Goal: Task Accomplishment & Management: Use online tool/utility

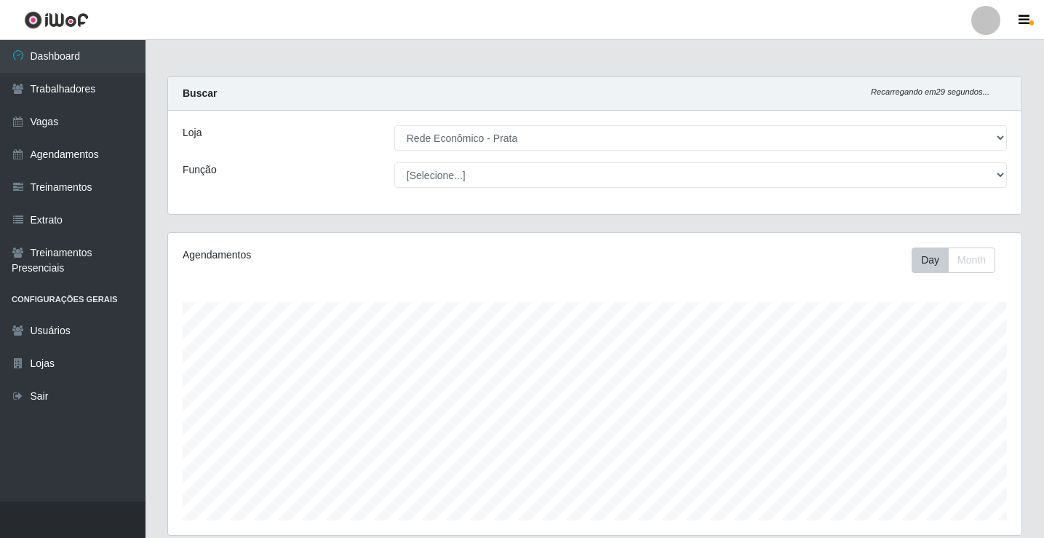
select select "192"
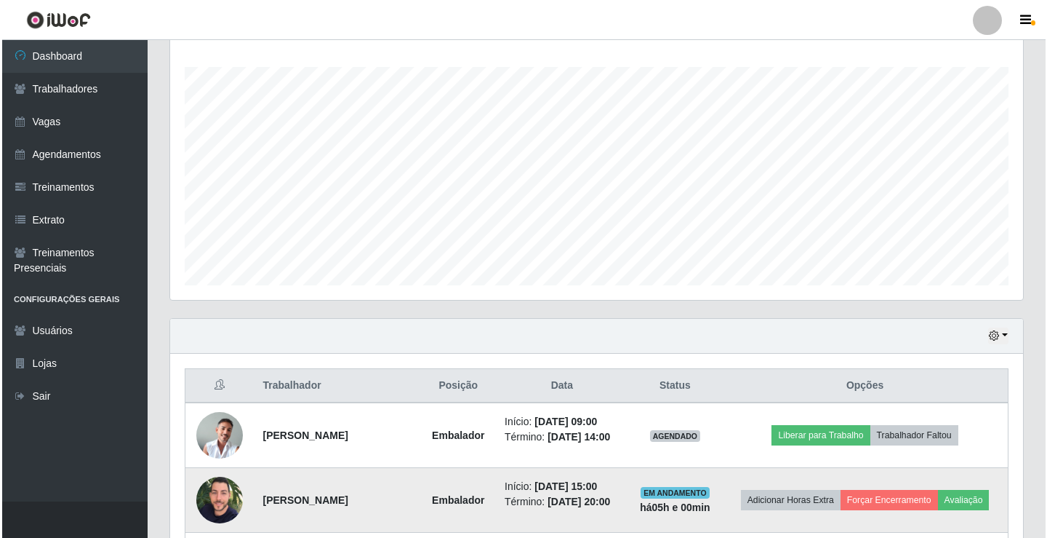
scroll to position [453, 0]
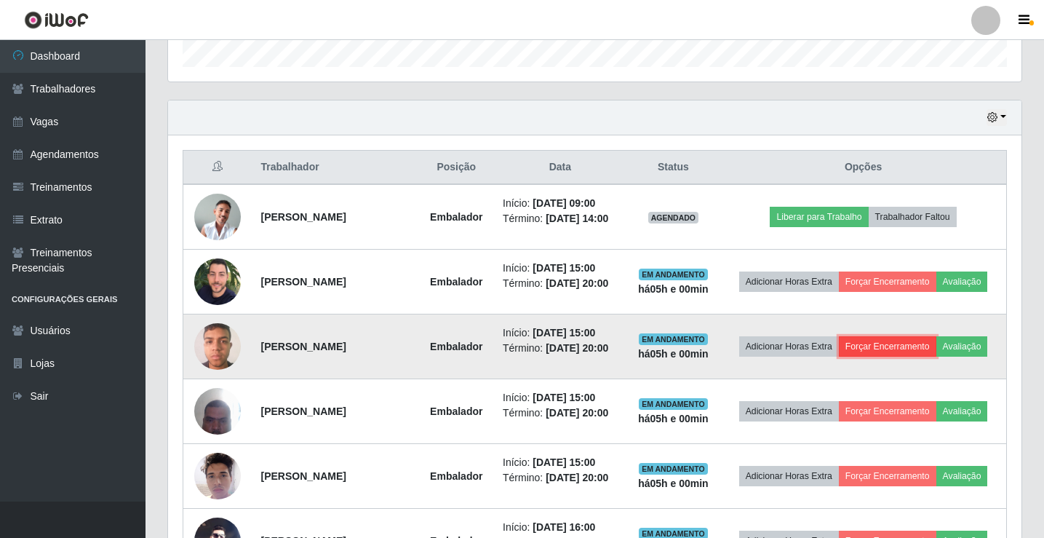
click at [882, 353] on button "Forçar Encerramento" at bounding box center [887, 346] width 97 height 20
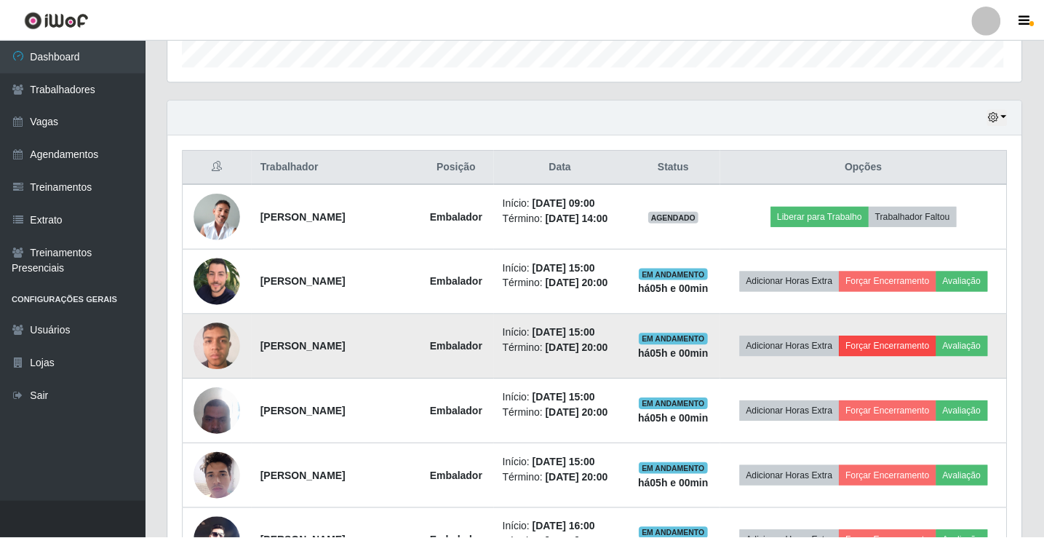
scroll to position [302, 846]
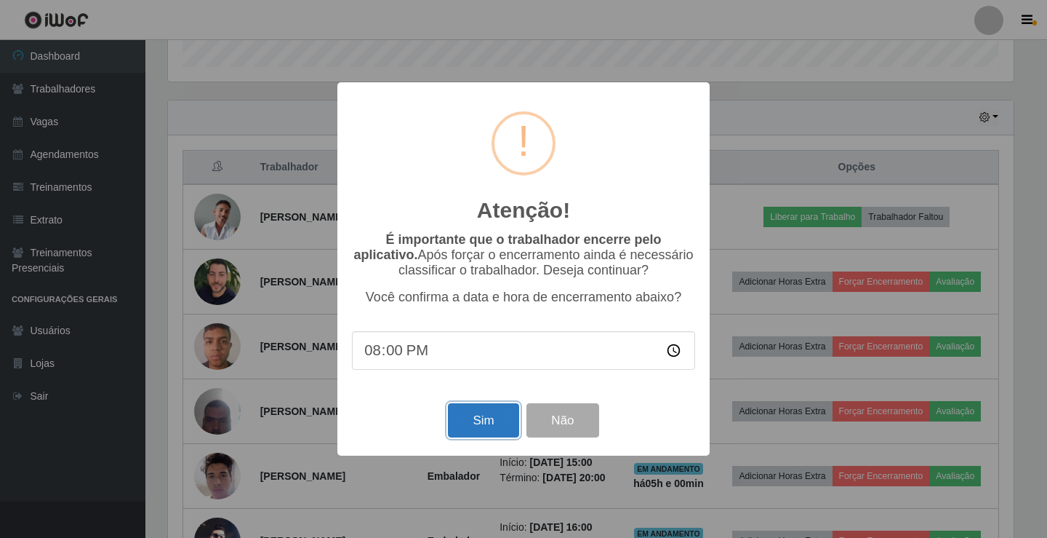
click at [475, 422] on button "Sim" at bounding box center [483, 420] width 71 height 34
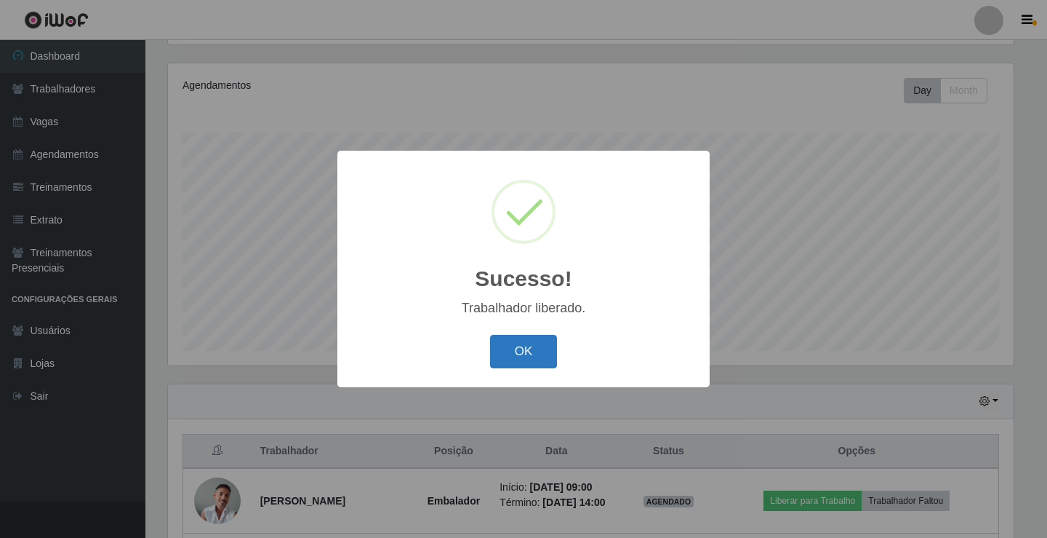
click at [531, 367] on button "OK" at bounding box center [524, 352] width 68 height 34
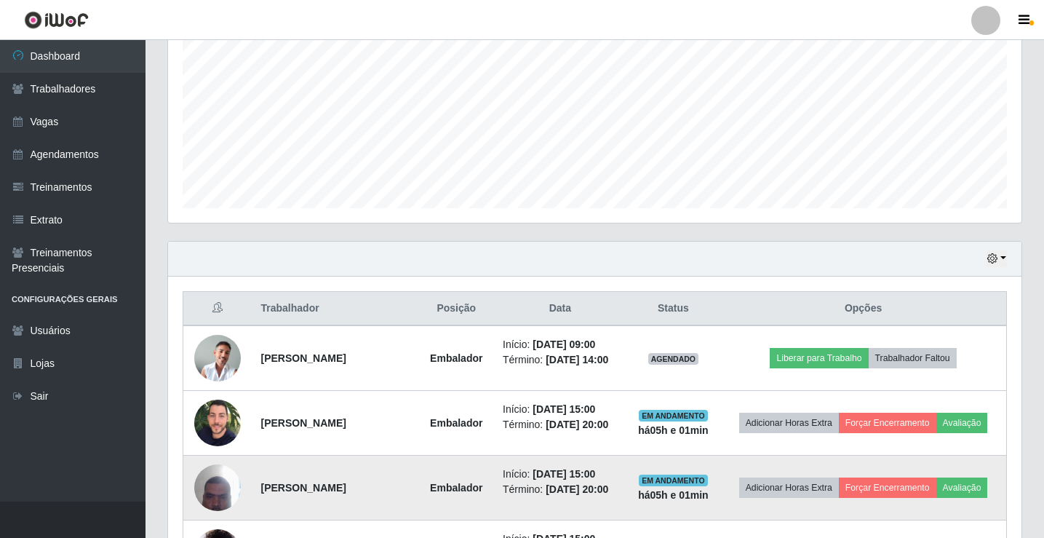
scroll to position [315, 0]
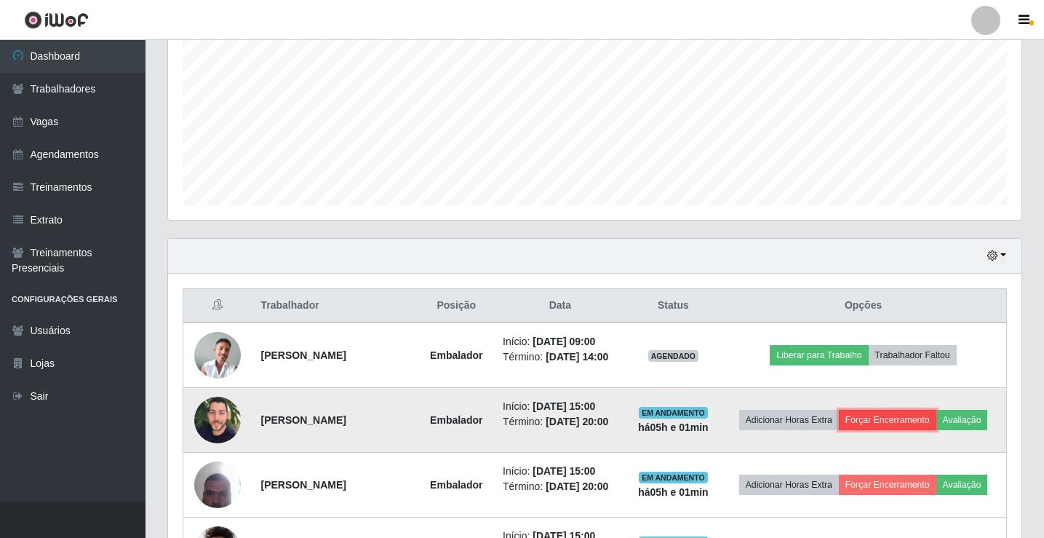
click at [862, 412] on button "Forçar Encerramento" at bounding box center [887, 420] width 97 height 20
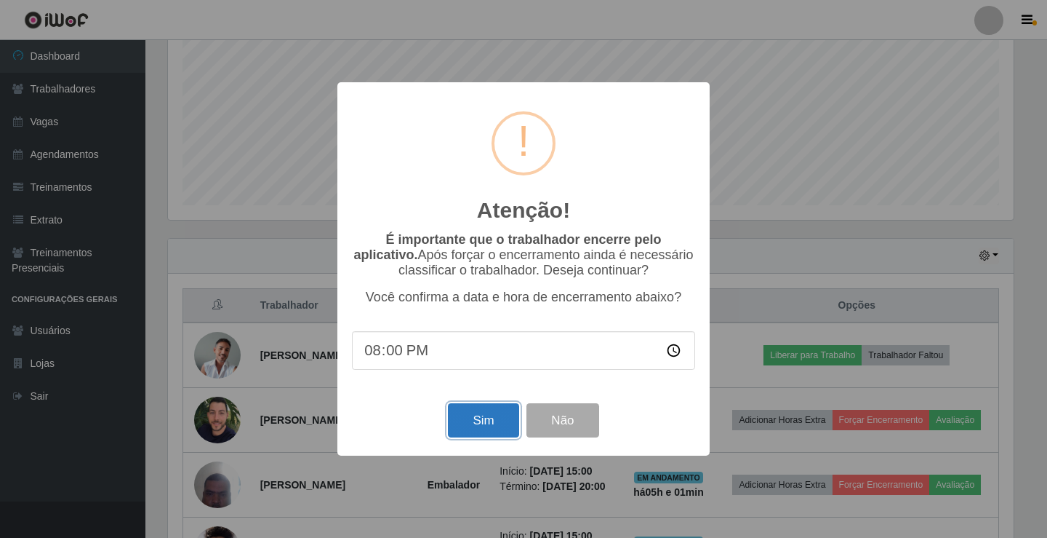
click at [500, 426] on button "Sim" at bounding box center [483, 420] width 71 height 34
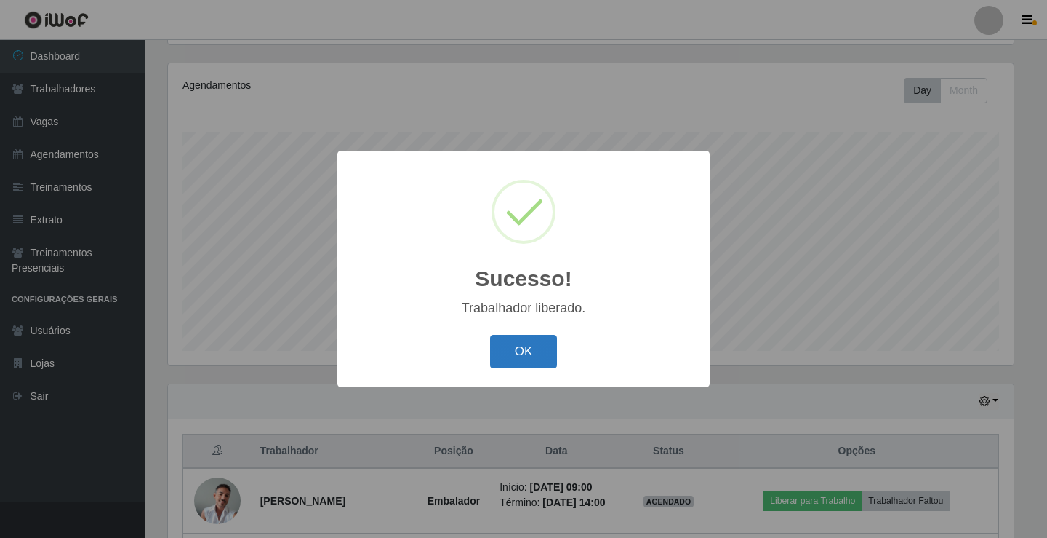
click at [543, 348] on button "OK" at bounding box center [524, 352] width 68 height 34
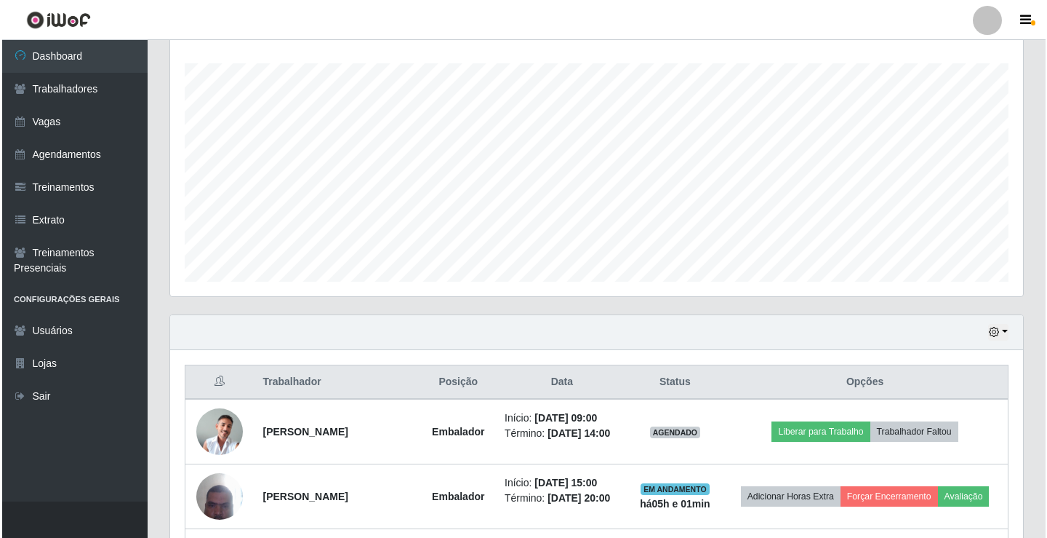
scroll to position [388, 0]
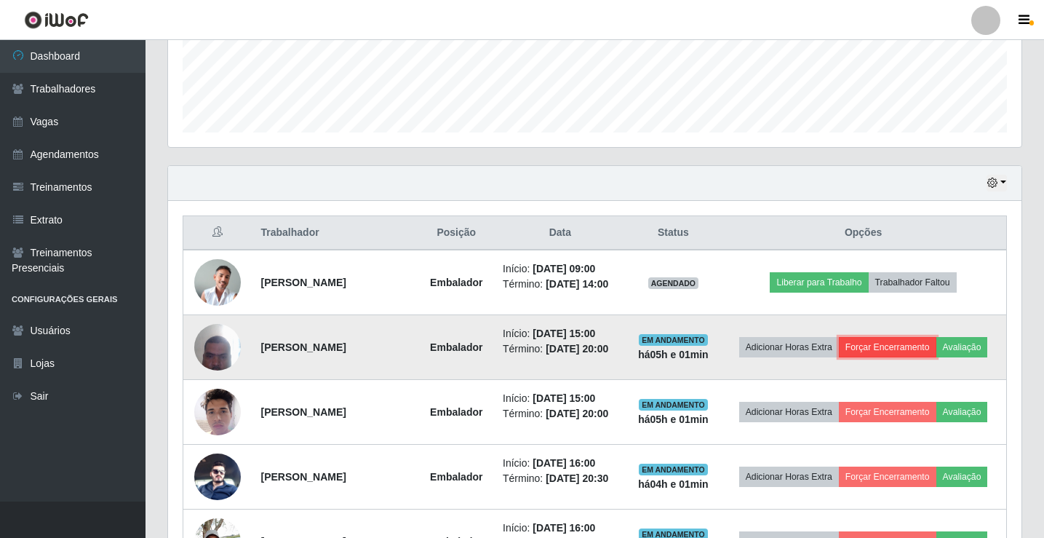
click at [881, 343] on button "Forçar Encerramento" at bounding box center [887, 347] width 97 height 20
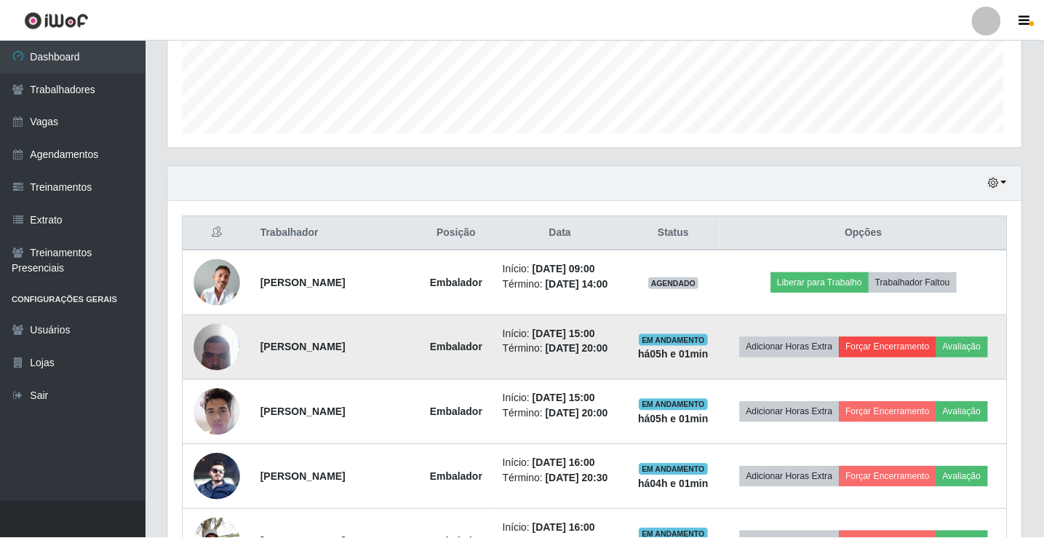
scroll to position [302, 846]
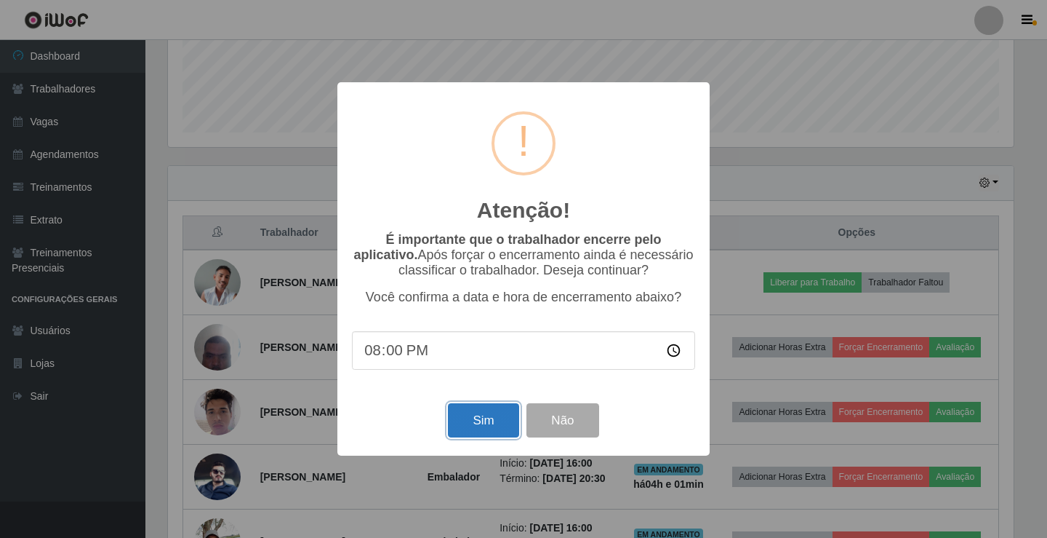
click at [498, 413] on button "Sim" at bounding box center [483, 420] width 71 height 34
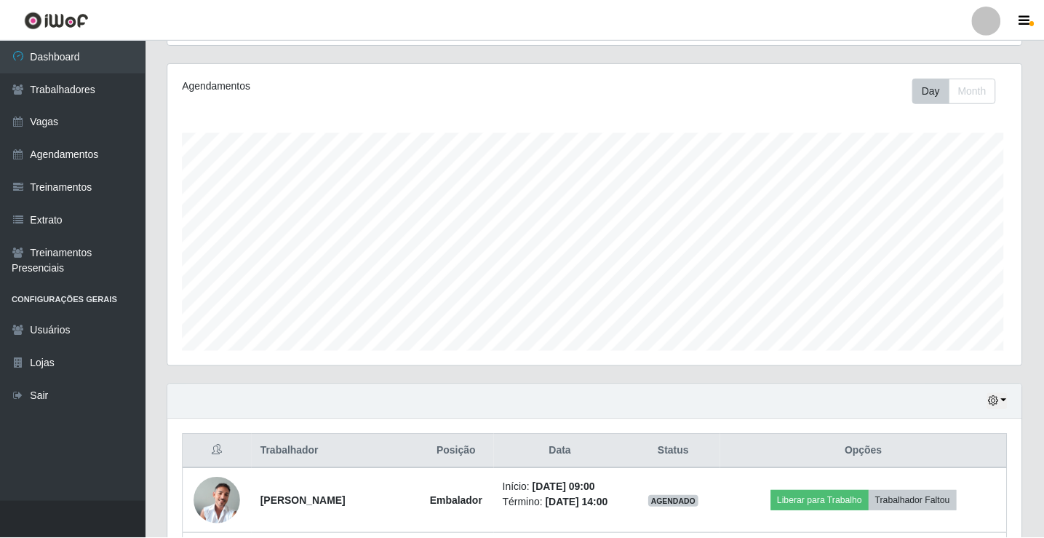
scroll to position [0, 0]
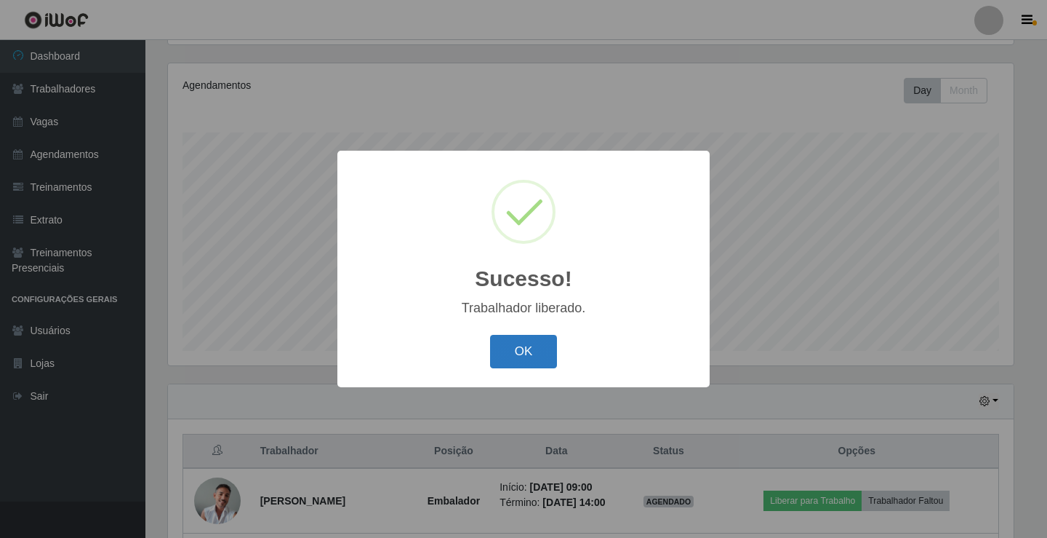
click at [529, 341] on button "OK" at bounding box center [524, 352] width 68 height 34
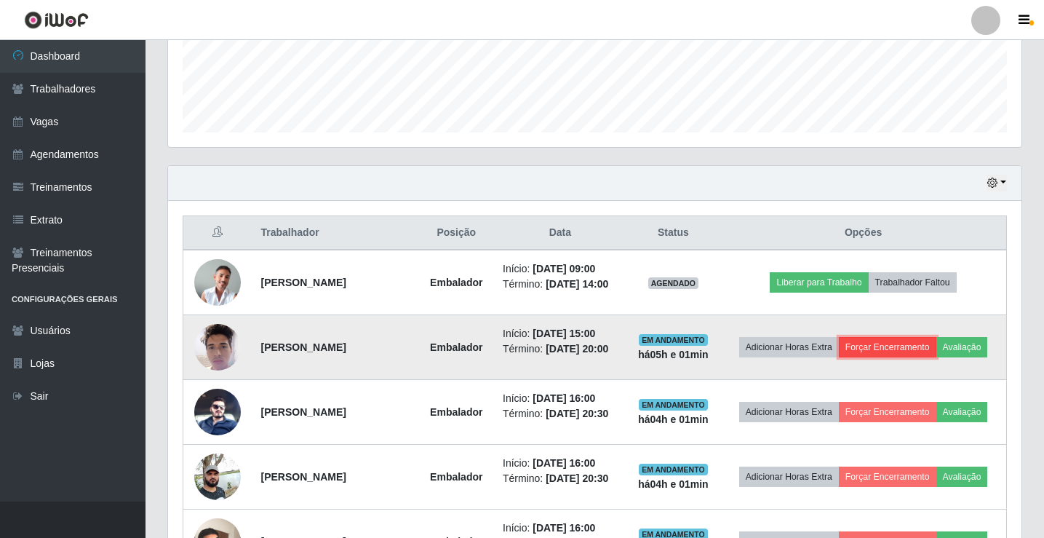
click at [894, 346] on button "Forçar Encerramento" at bounding box center [887, 347] width 97 height 20
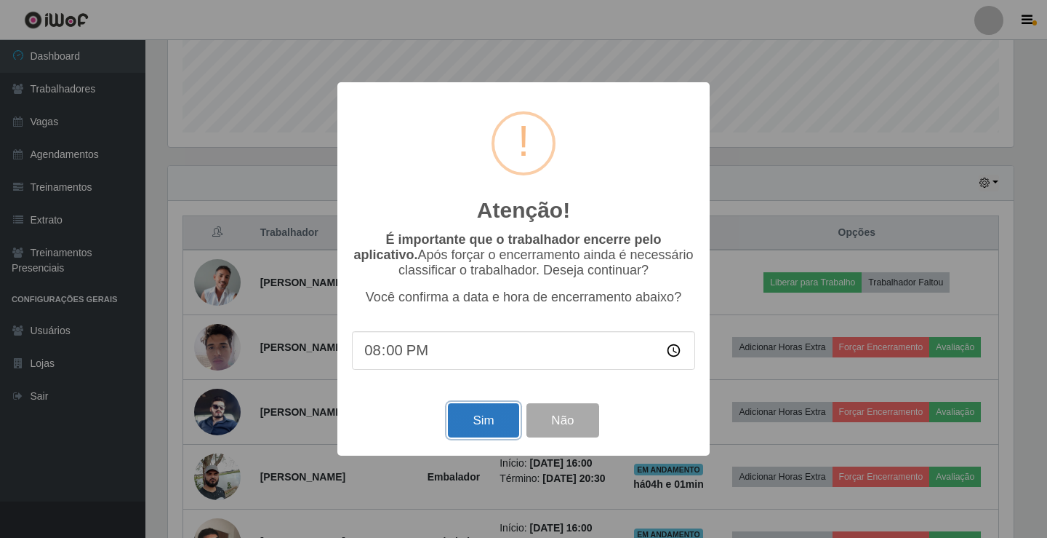
click at [466, 413] on button "Sim" at bounding box center [483, 420] width 71 height 34
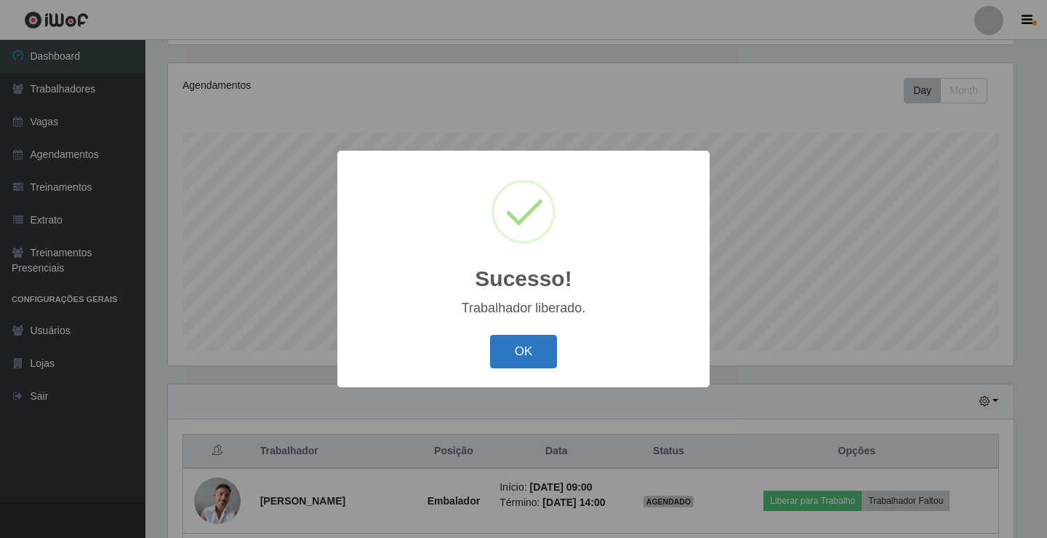
click at [499, 353] on button "OK" at bounding box center [524, 352] width 68 height 34
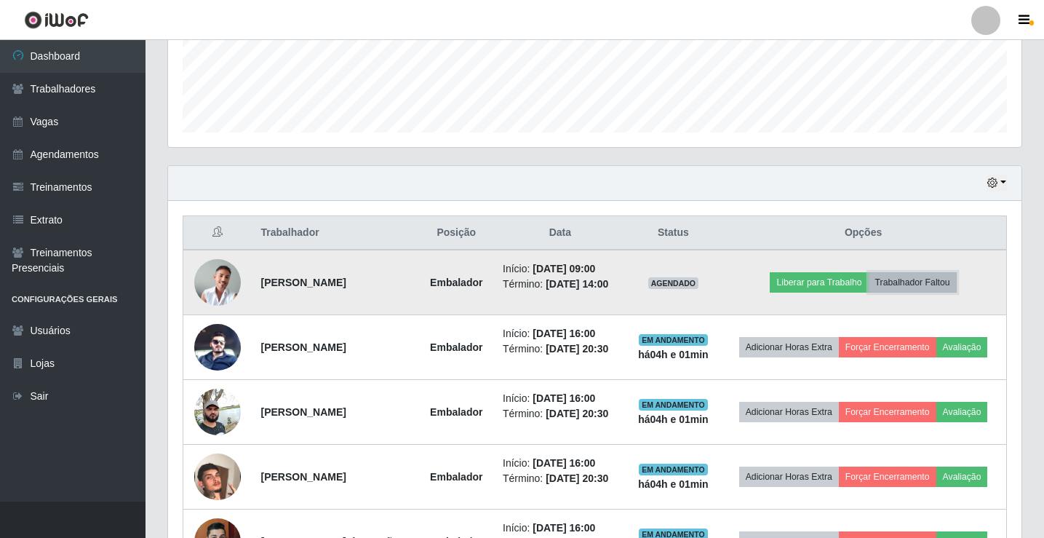
click at [911, 282] on button "Trabalhador Faltou" at bounding box center [913, 282] width 88 height 20
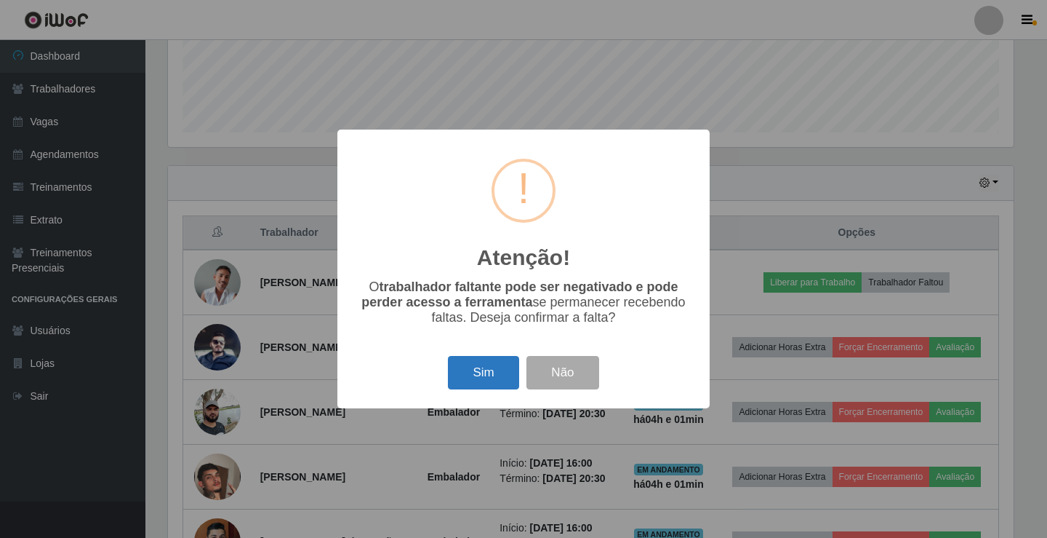
click at [490, 371] on button "Sim" at bounding box center [483, 373] width 71 height 34
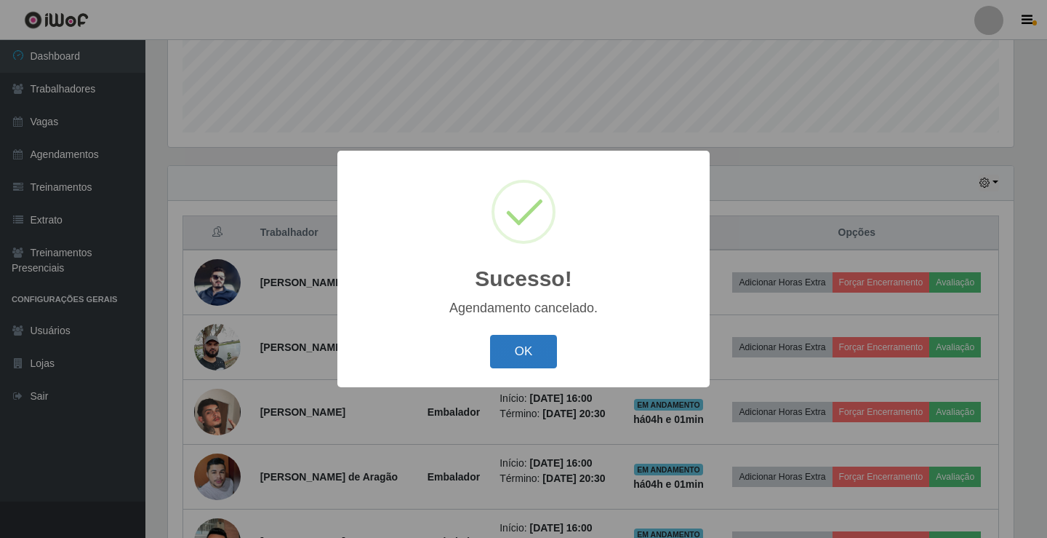
click at [543, 350] on button "OK" at bounding box center [524, 352] width 68 height 34
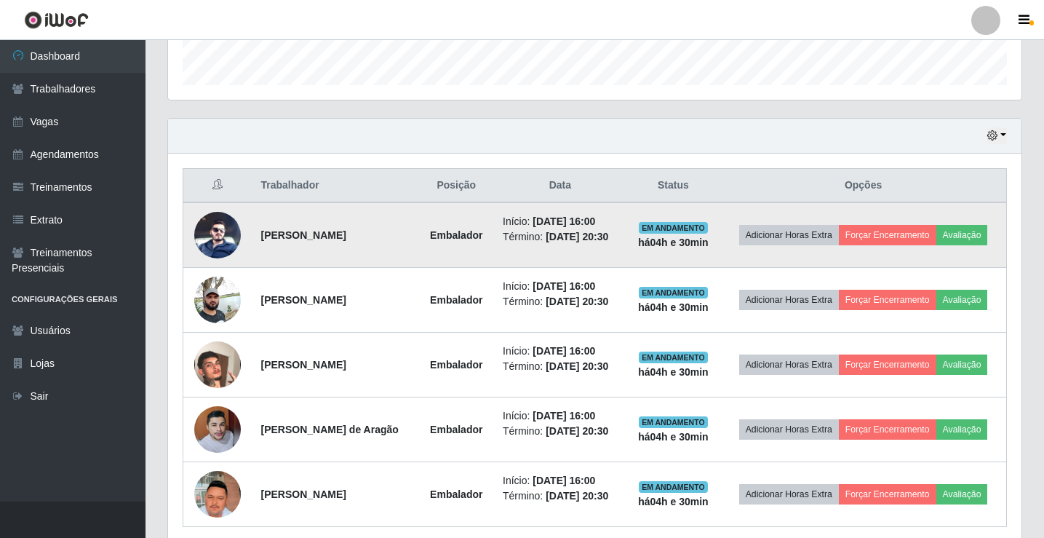
scroll to position [493, 0]
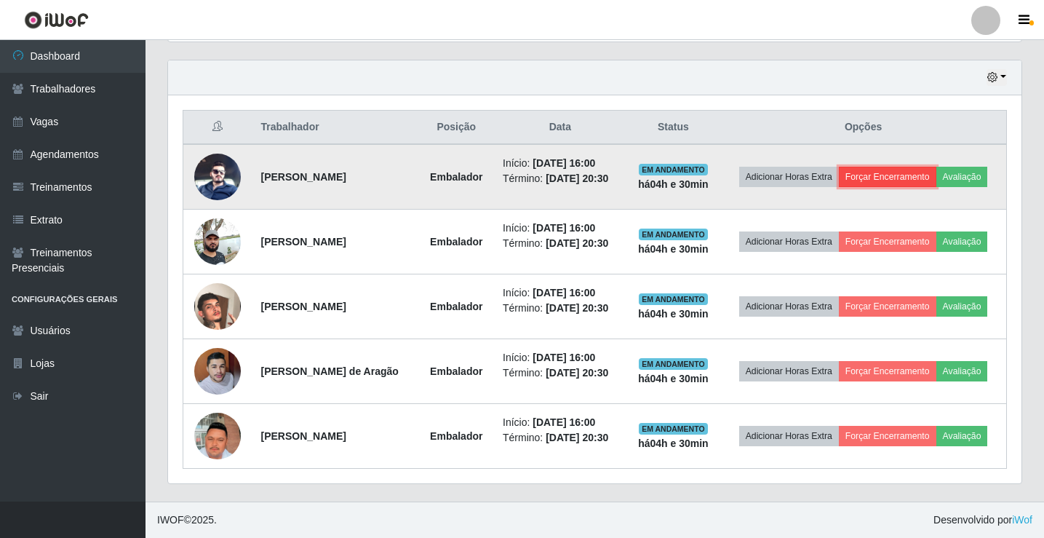
click at [874, 183] on button "Forçar Encerramento" at bounding box center [887, 177] width 97 height 20
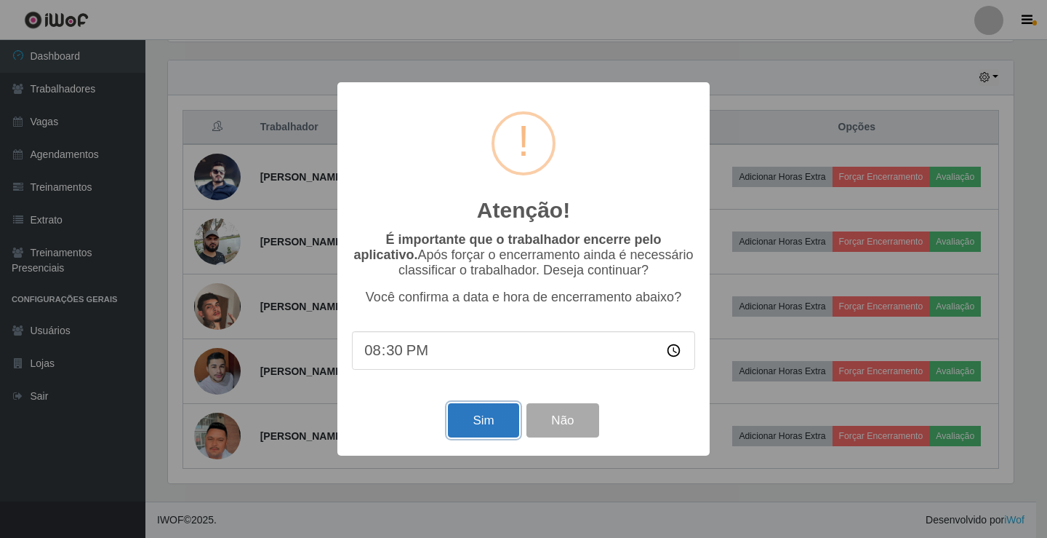
click at [479, 426] on button "Sim" at bounding box center [483, 420] width 71 height 34
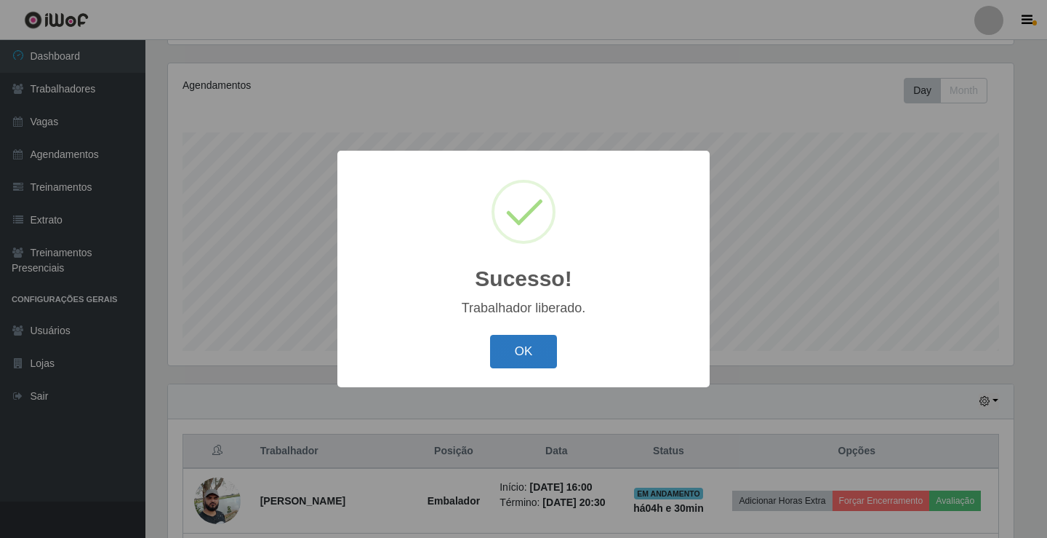
click at [509, 345] on button "OK" at bounding box center [524, 352] width 68 height 34
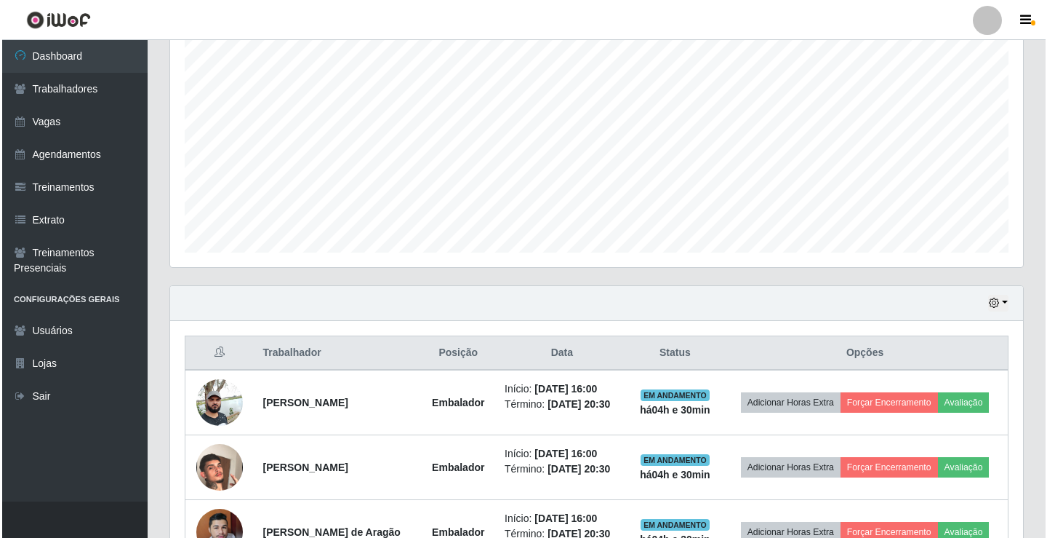
scroll to position [428, 0]
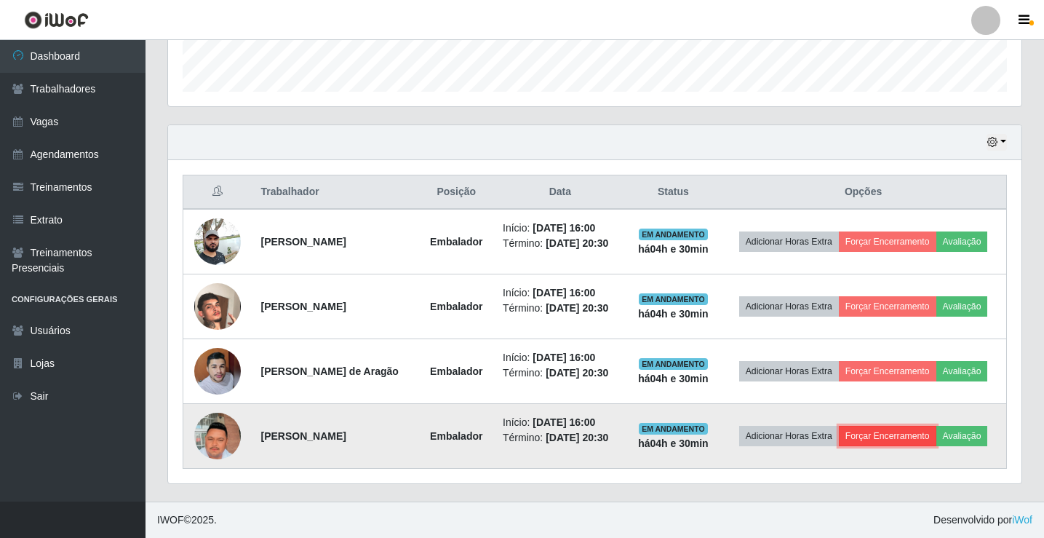
click at [865, 432] on button "Forçar Encerramento" at bounding box center [887, 436] width 97 height 20
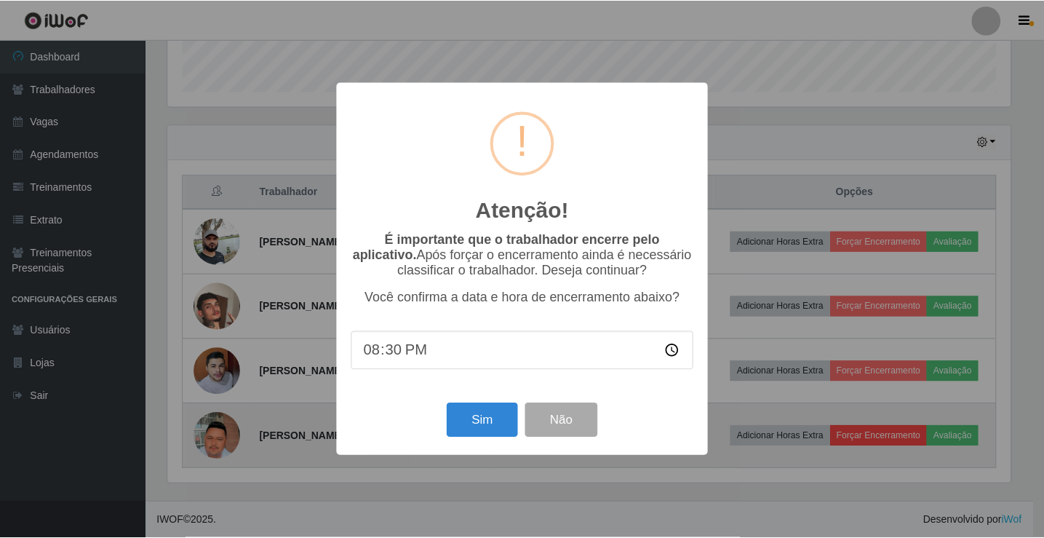
scroll to position [302, 846]
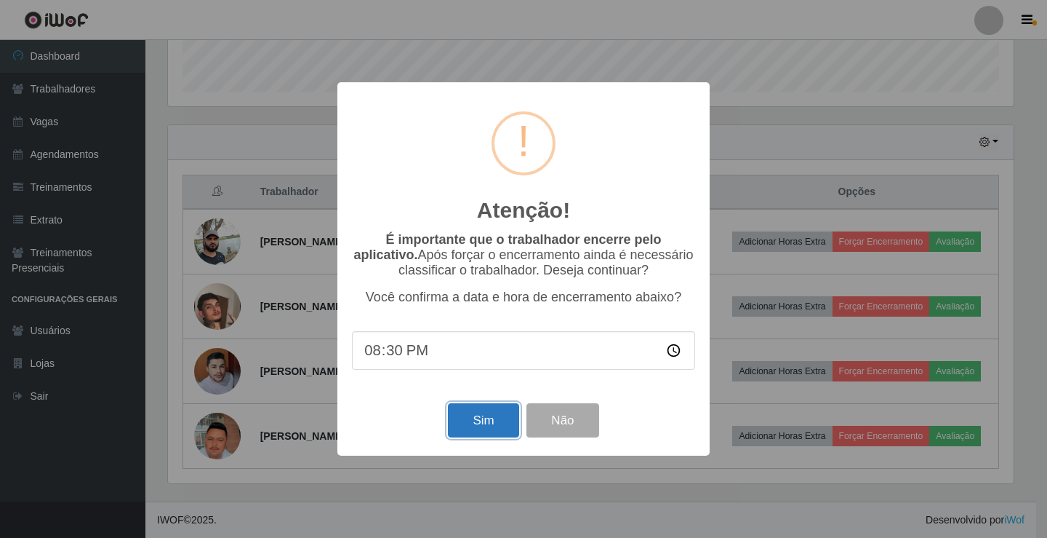
click at [510, 432] on button "Sim" at bounding box center [483, 420] width 71 height 34
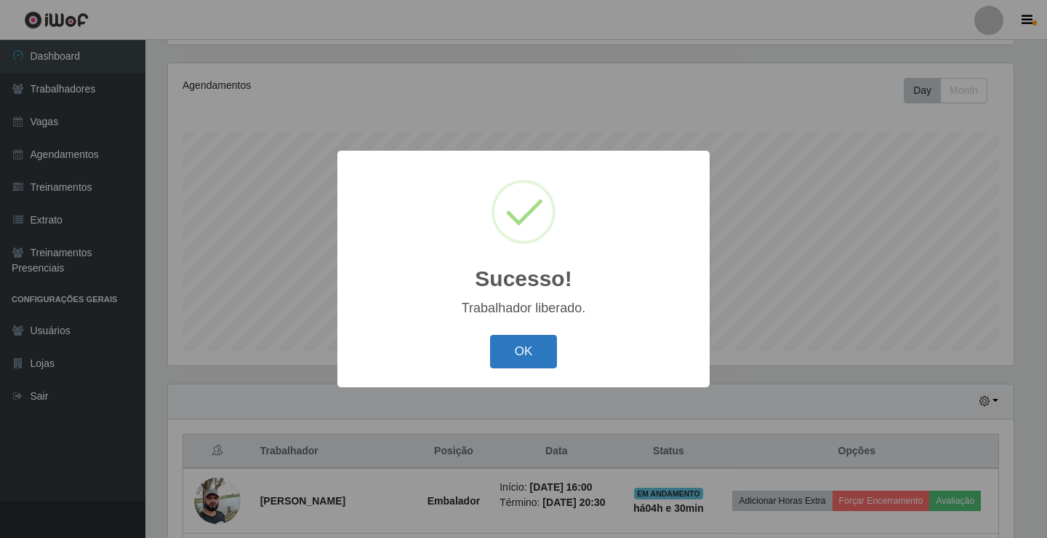
click at [532, 351] on button "OK" at bounding box center [524, 352] width 68 height 34
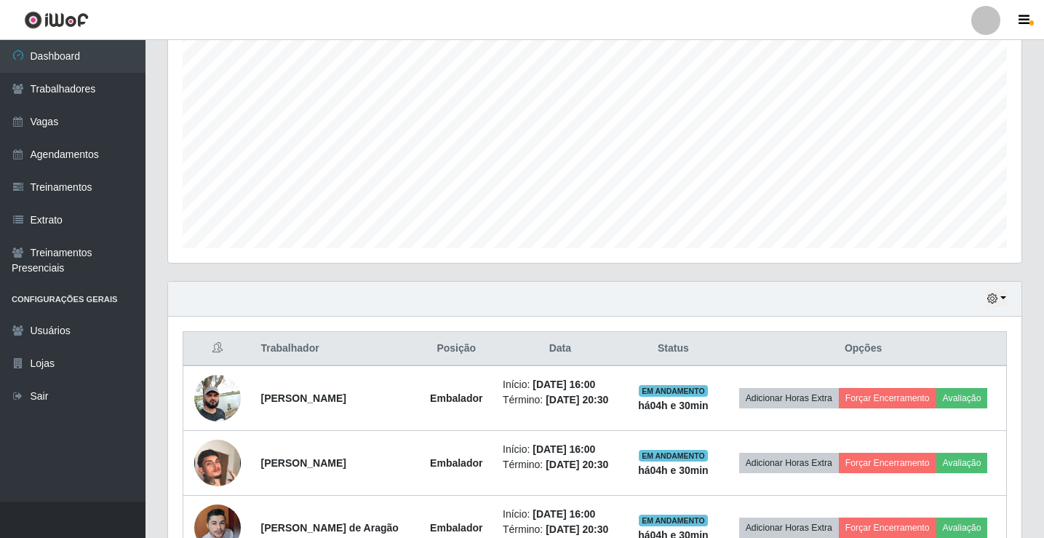
scroll to position [364, 0]
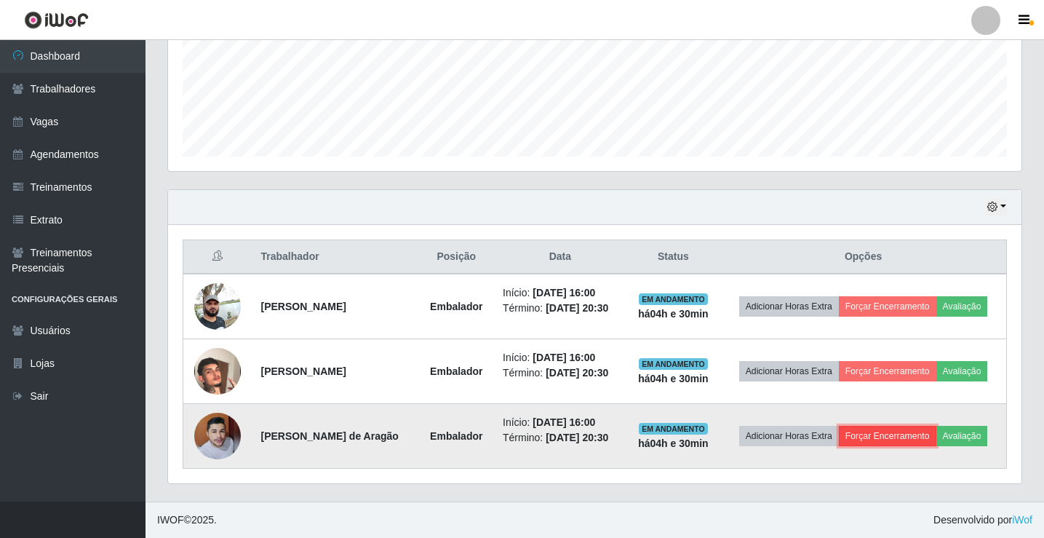
click at [906, 432] on button "Forçar Encerramento" at bounding box center [887, 436] width 97 height 20
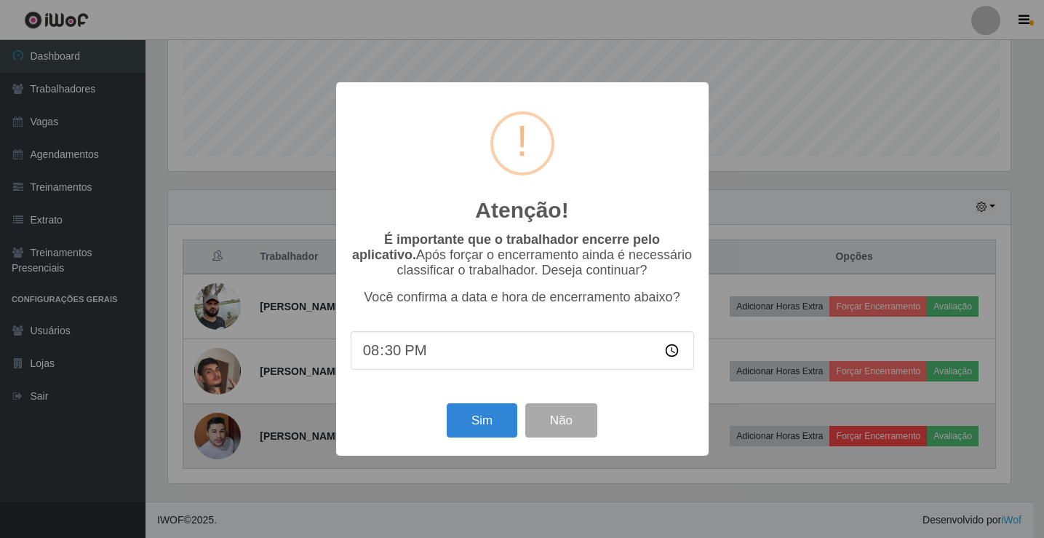
scroll to position [302, 846]
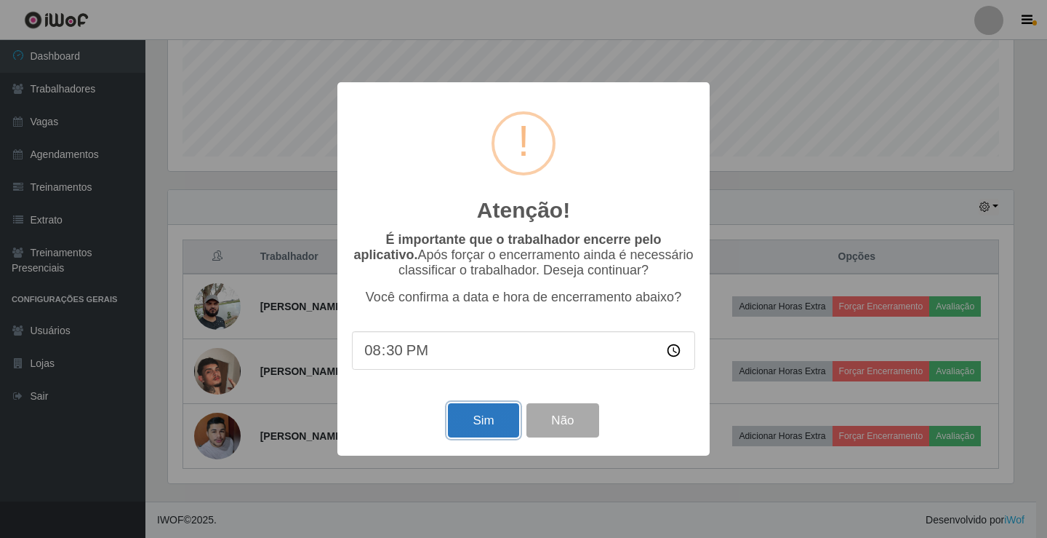
click at [454, 426] on button "Sim" at bounding box center [483, 420] width 71 height 34
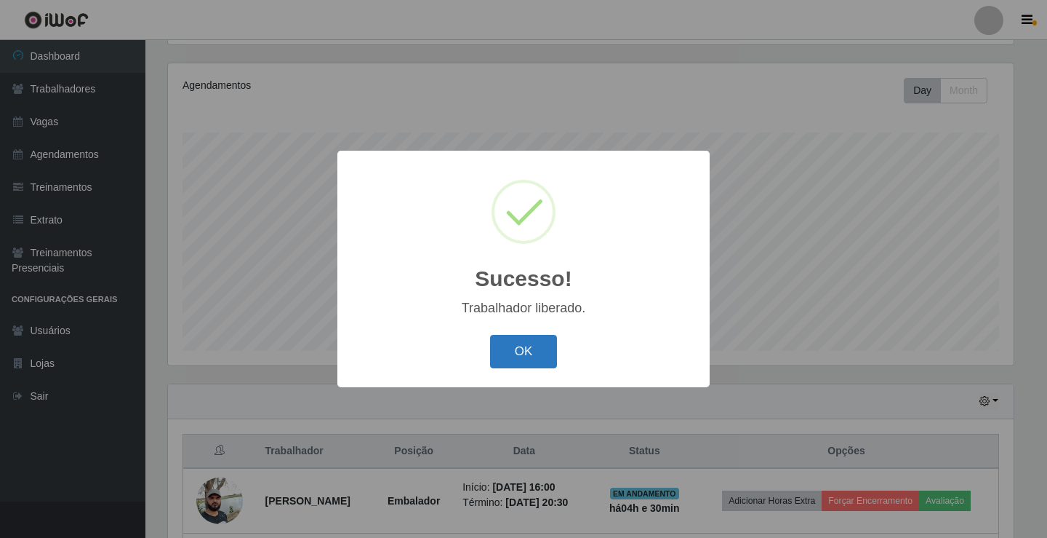
click at [508, 346] on button "OK" at bounding box center [524, 352] width 68 height 34
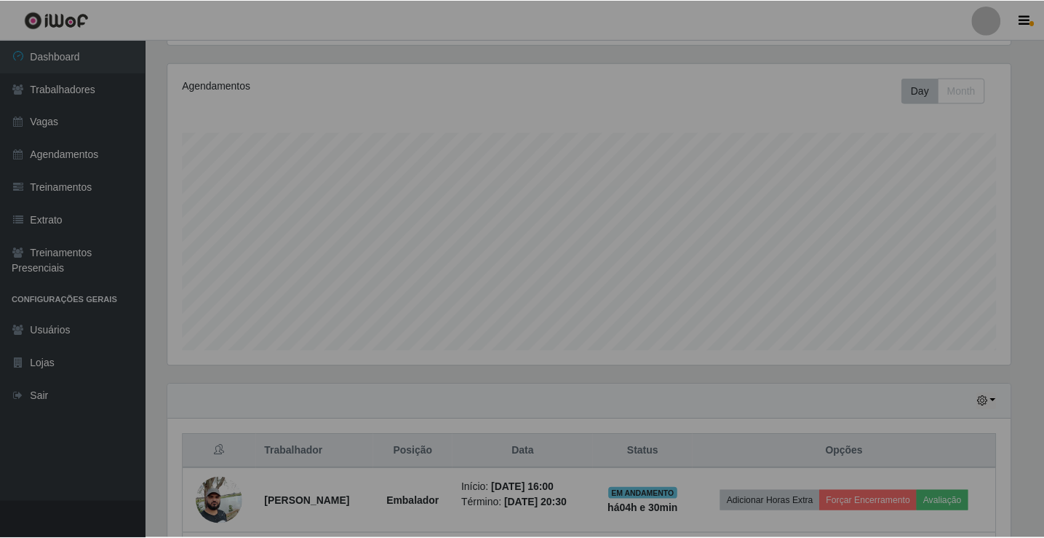
scroll to position [727111, 726560]
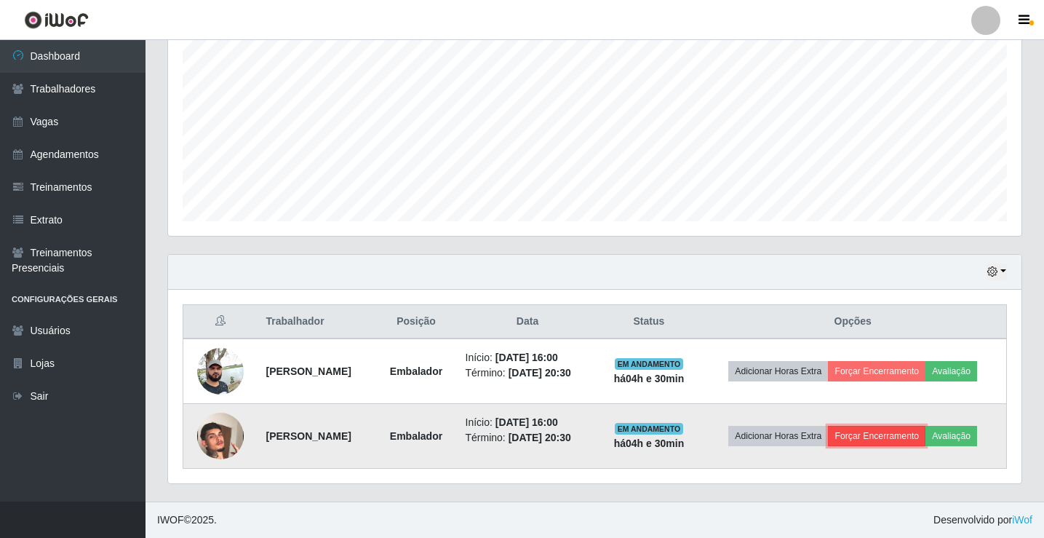
click at [894, 442] on button "Forçar Encerramento" at bounding box center [876, 436] width 97 height 20
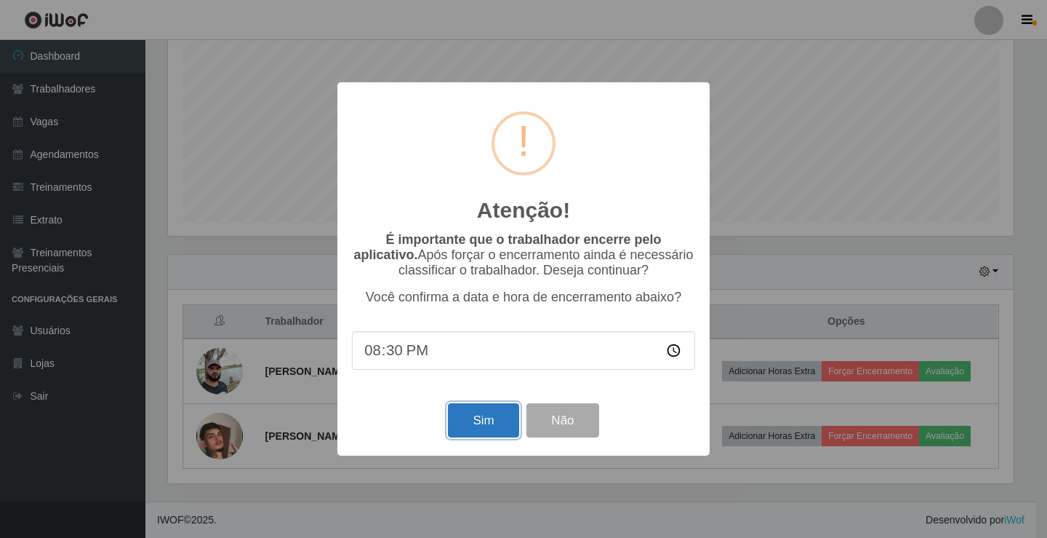
click at [476, 433] on button "Sim" at bounding box center [483, 420] width 71 height 34
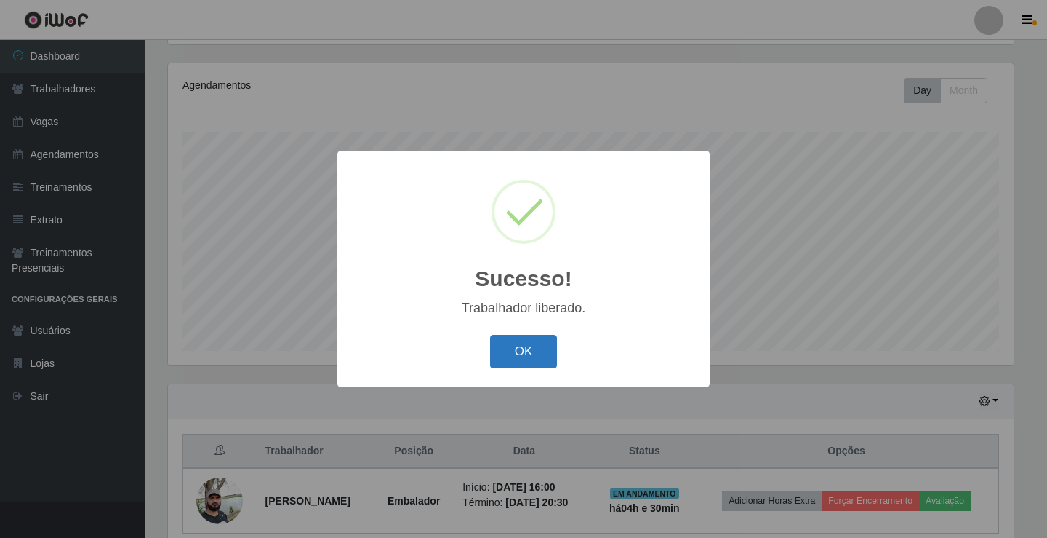
click at [515, 359] on button "OK" at bounding box center [524, 352] width 68 height 34
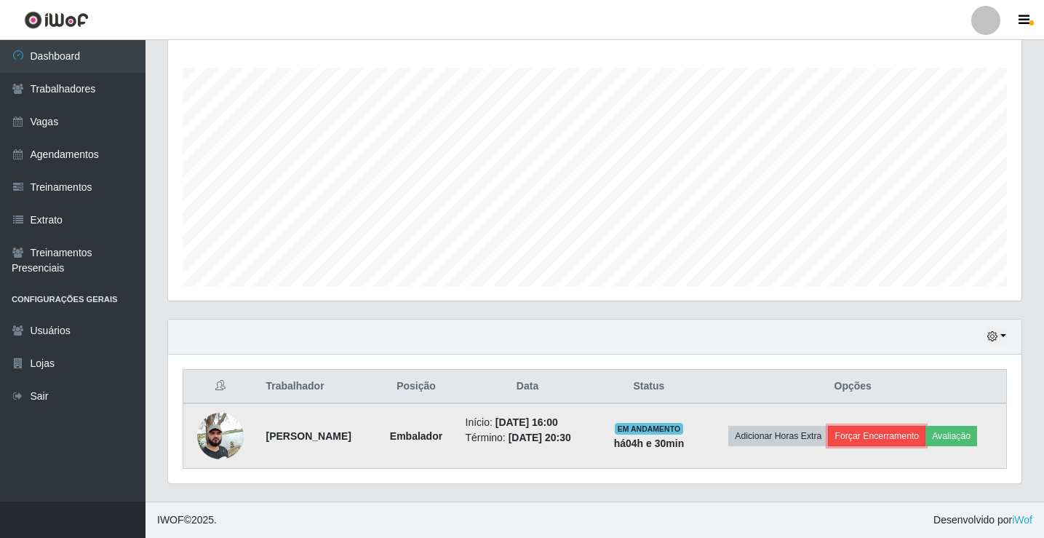
click at [876, 430] on button "Forçar Encerramento" at bounding box center [876, 436] width 97 height 20
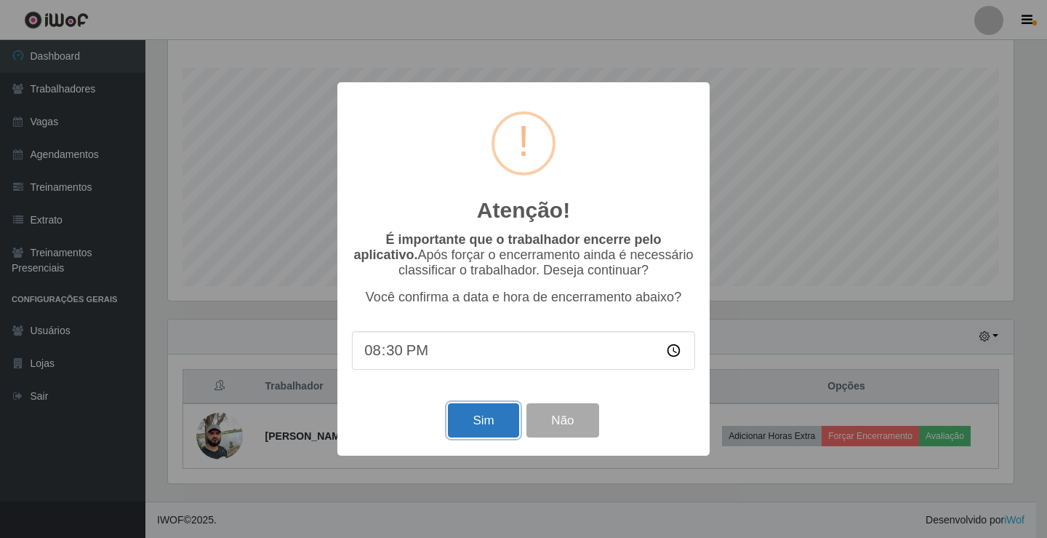
click at [488, 420] on button "Sim" at bounding box center [483, 420] width 71 height 34
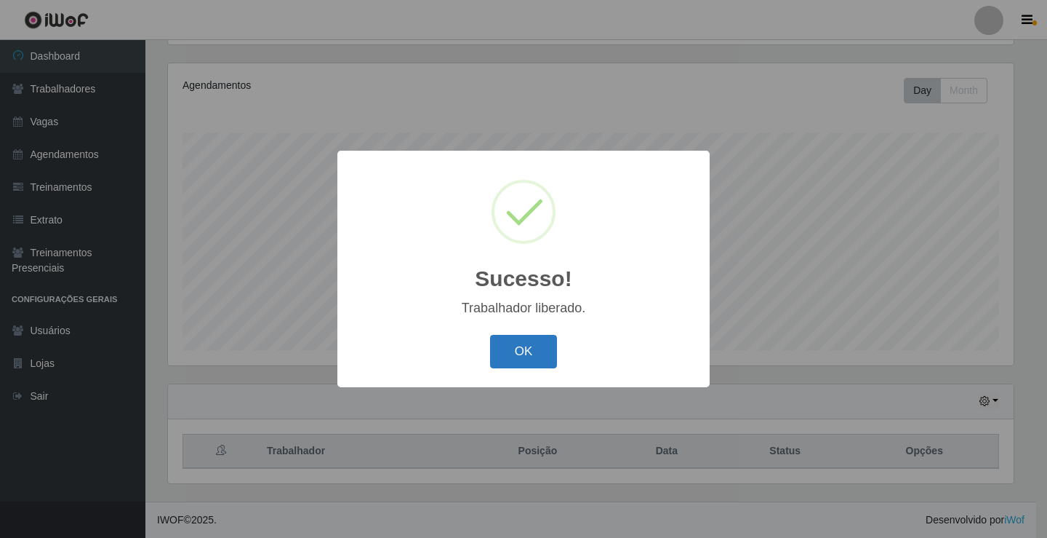
click at [530, 358] on button "OK" at bounding box center [524, 352] width 68 height 34
